Goal: Transaction & Acquisition: Purchase product/service

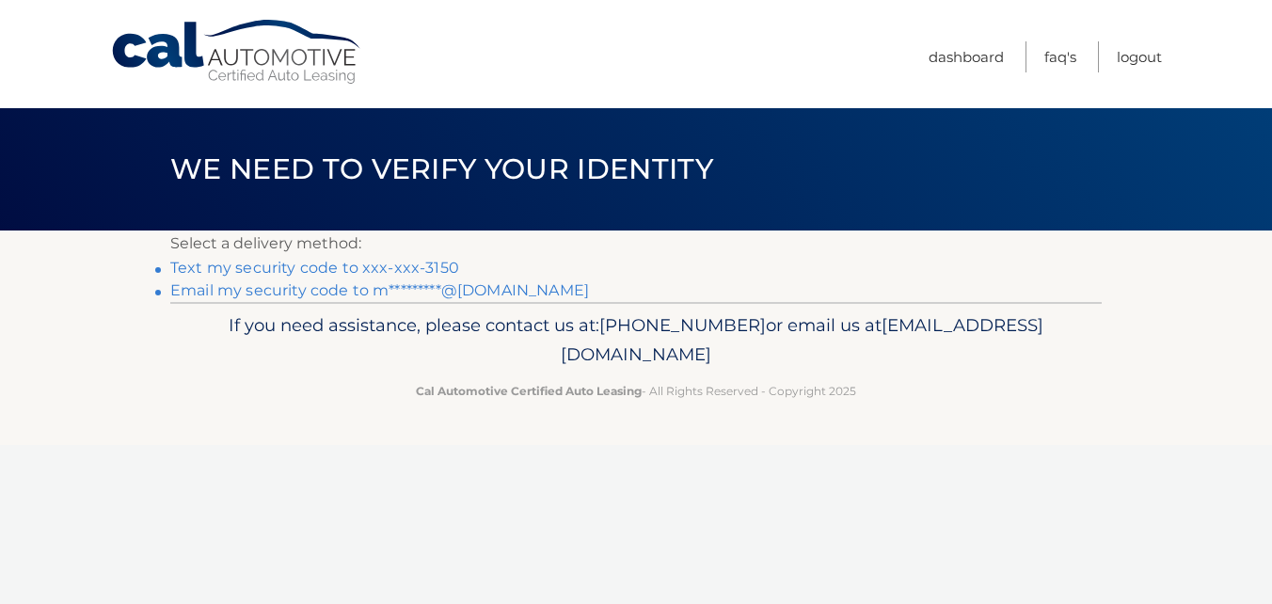
click at [424, 263] on link "Text my security code to xxx-xxx-3150" at bounding box center [314, 268] width 289 height 18
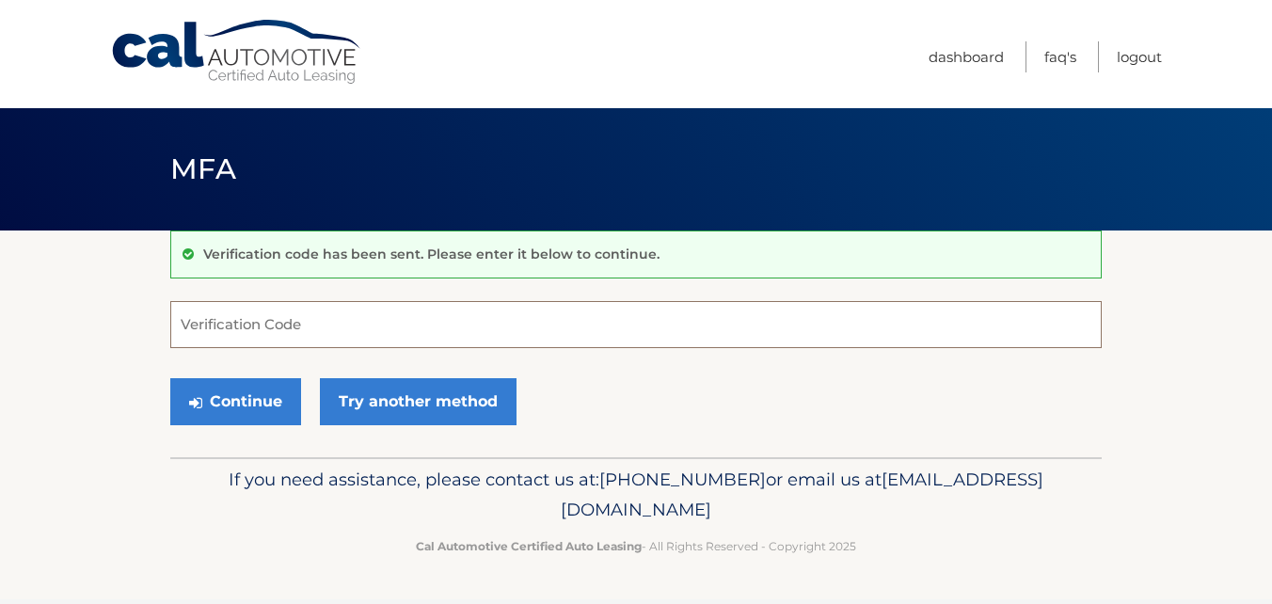
click at [412, 319] on input "Verification Code" at bounding box center [635, 324] width 931 height 47
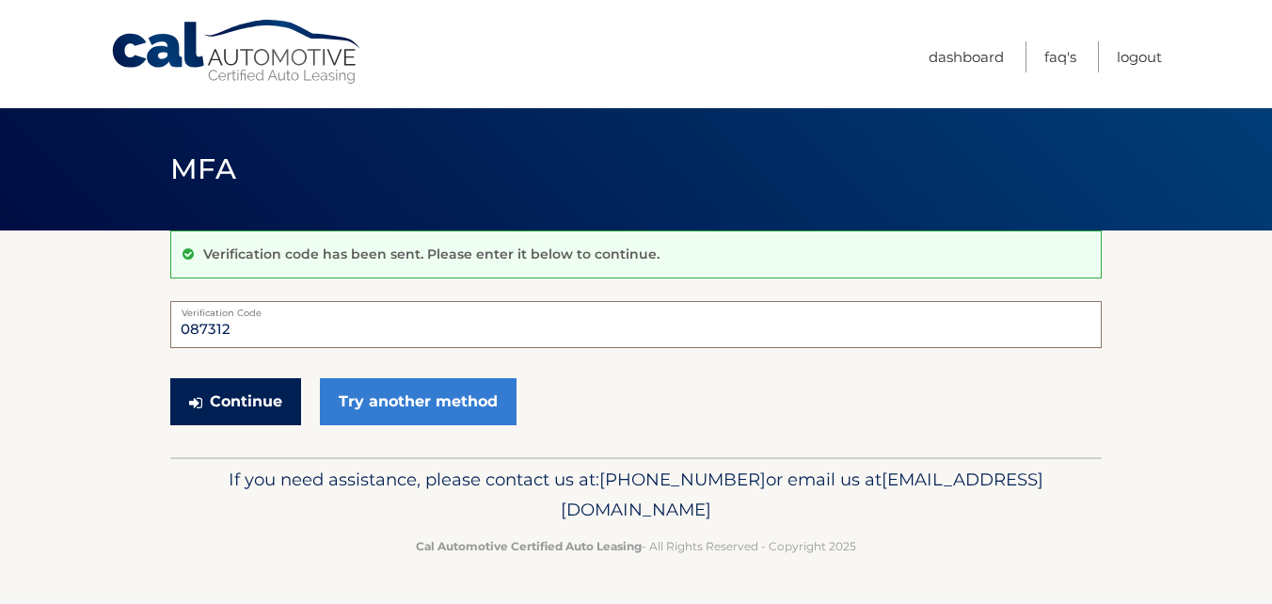
type input "087312"
click at [246, 406] on button "Continue" at bounding box center [235, 401] width 131 height 47
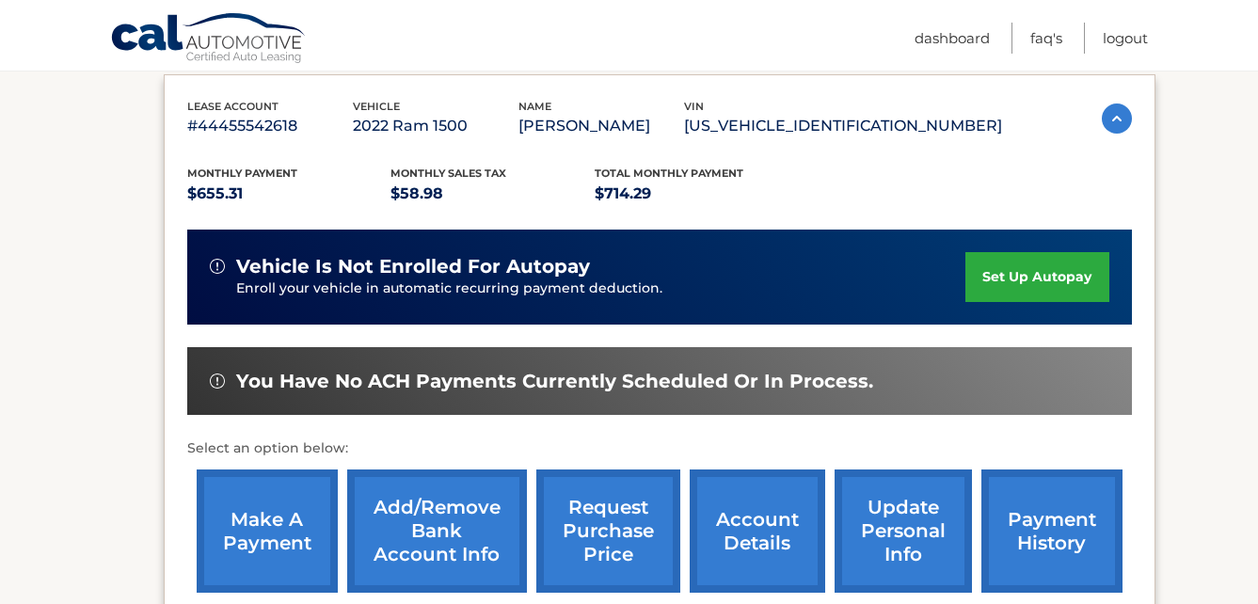
scroll to position [348, 0]
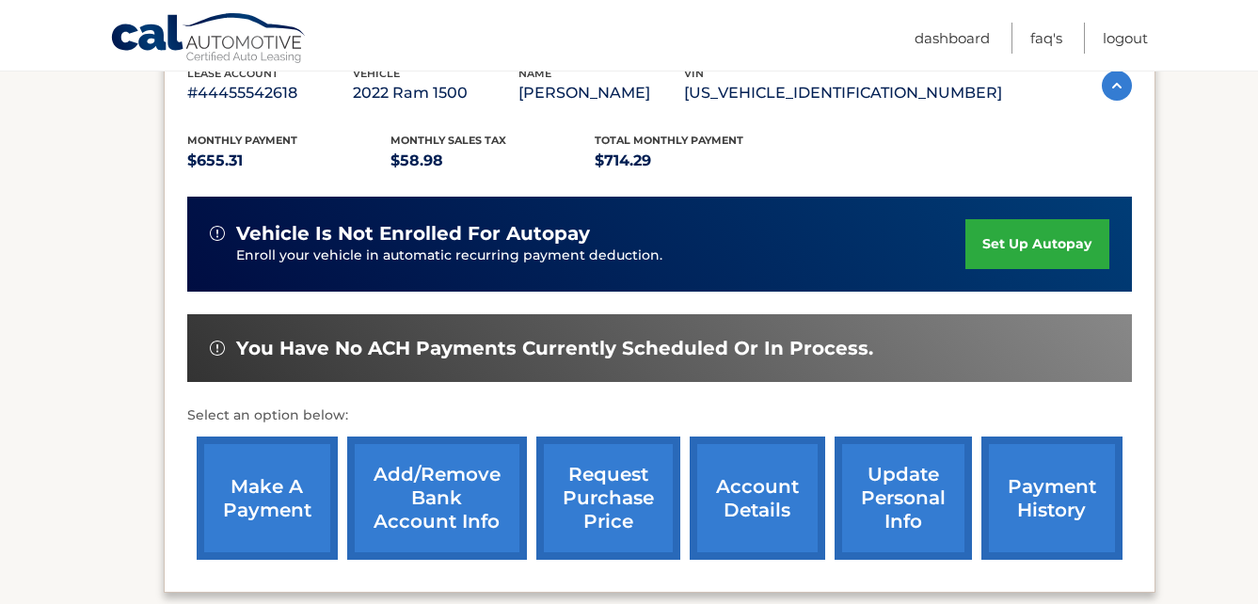
click at [270, 482] on link "make a payment" at bounding box center [267, 498] width 141 height 123
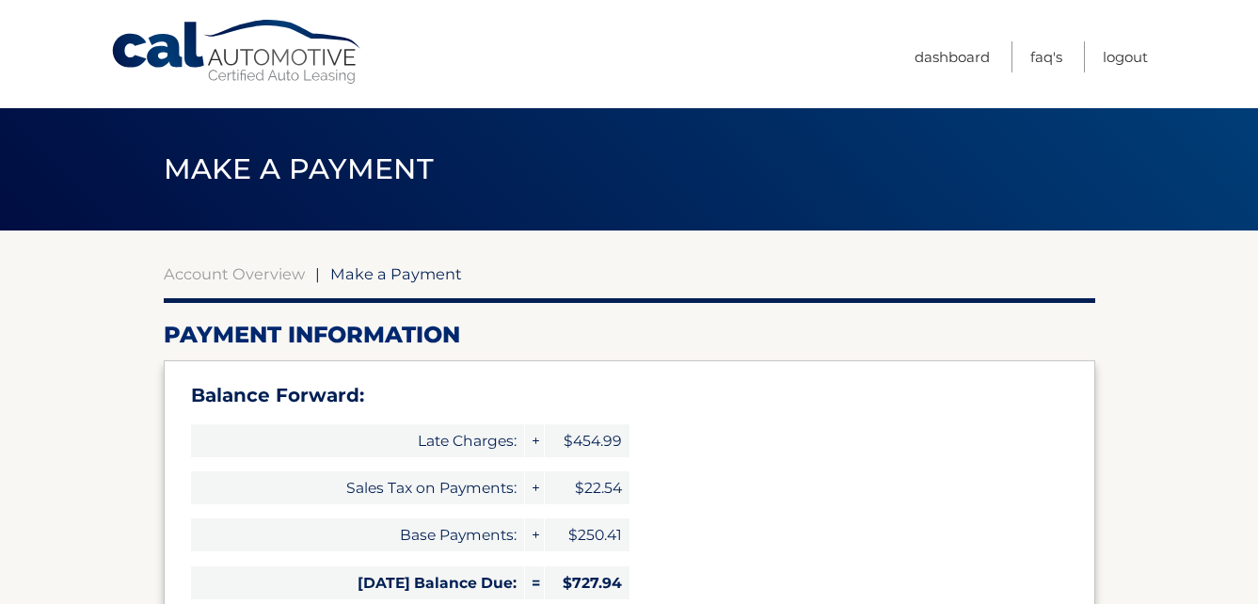
select select "YjgxZmZkZGEtYmViOC00NmJkLTkyMmQtYjhhMzIwZDZmMGUw"
